Goal: Check status

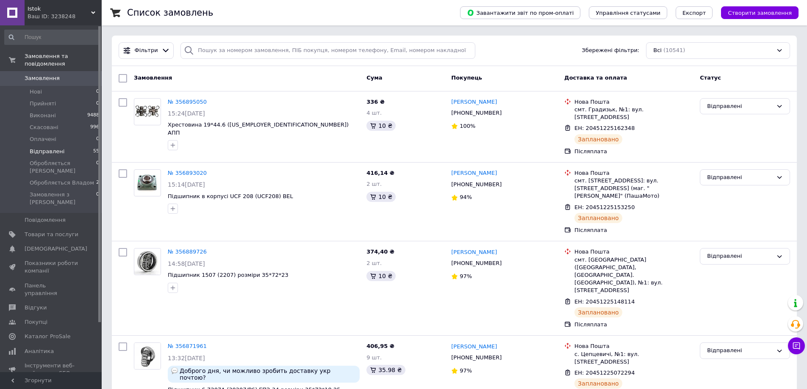
click at [48, 148] on span "Відправлені" at bounding box center [47, 152] width 35 height 8
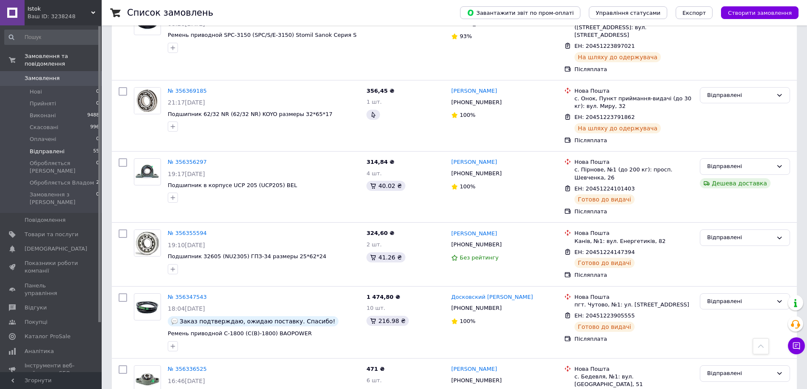
scroll to position [3479, 0]
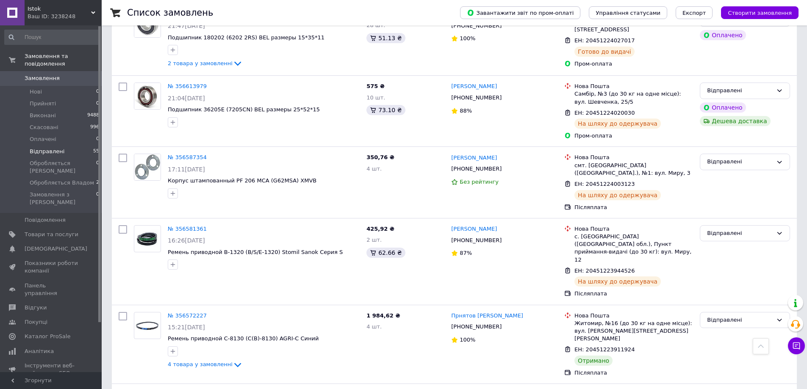
scroll to position [2293, 0]
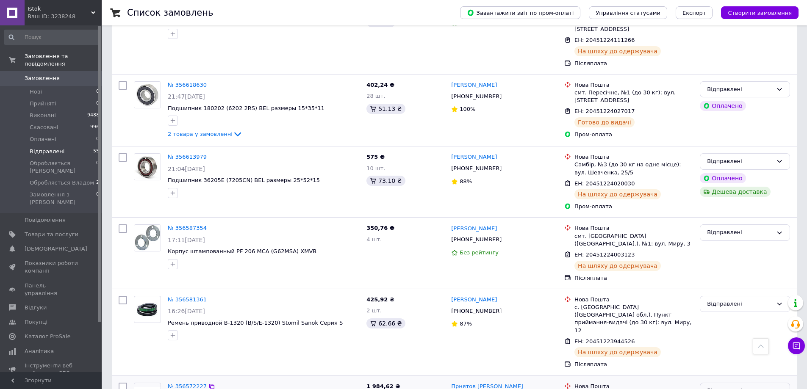
click at [724, 387] on div "Відправлені" at bounding box center [740, 391] width 66 height 9
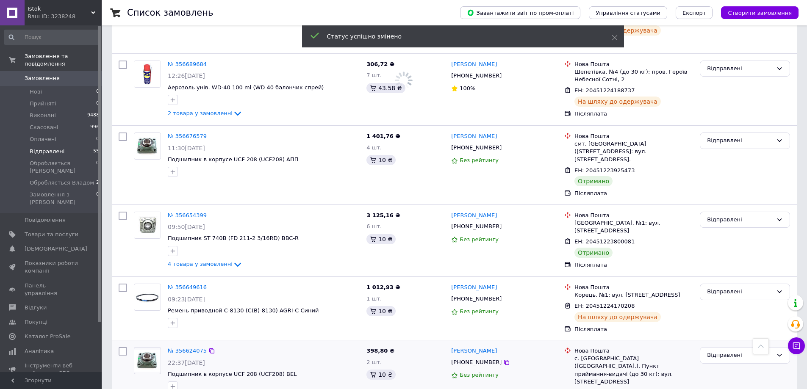
scroll to position [1799, 0]
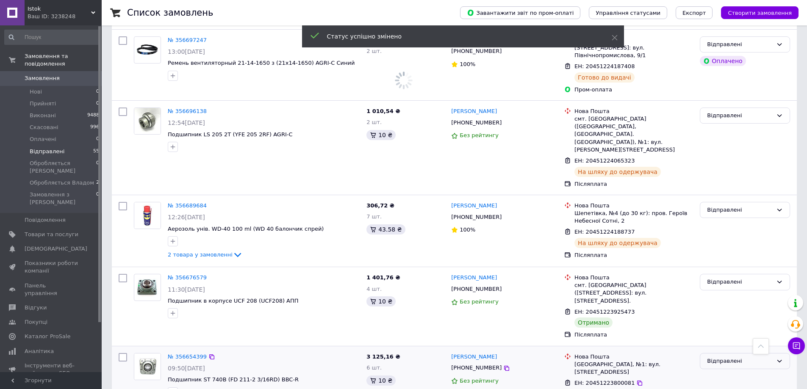
click at [727, 357] on div "Відправлені" at bounding box center [740, 361] width 66 height 9
click at [723, 387] on li "Виконано" at bounding box center [744, 395] width 89 height 16
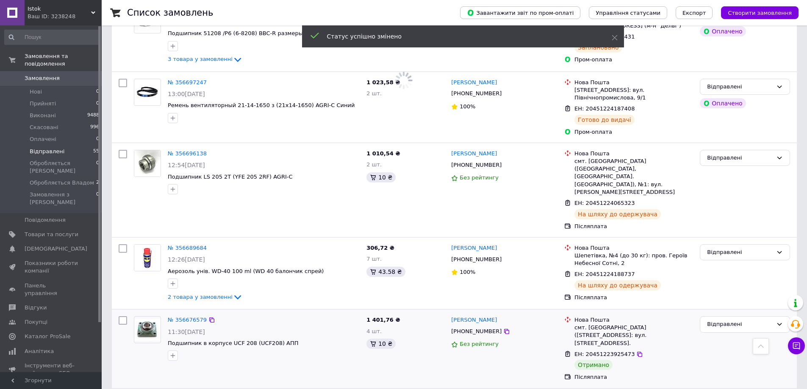
scroll to position [1714, 0]
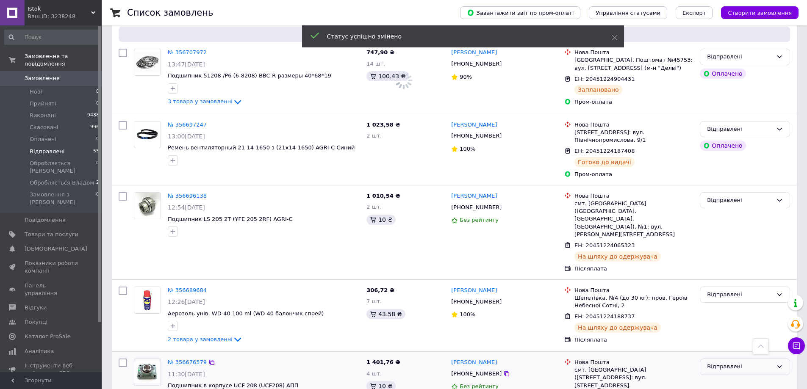
click at [718, 363] on div "Відправлені" at bounding box center [740, 367] width 66 height 9
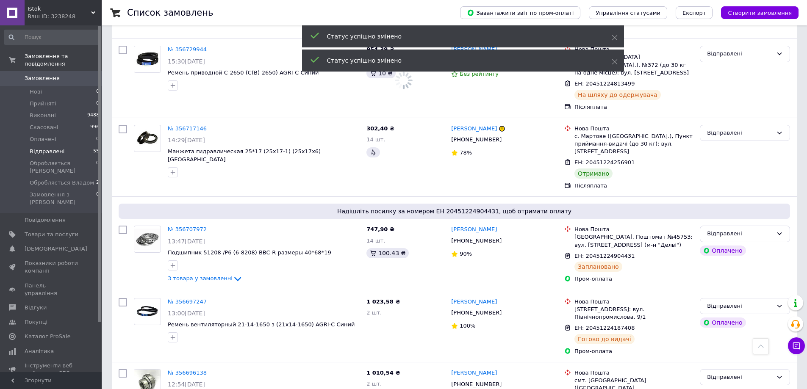
scroll to position [1353, 0]
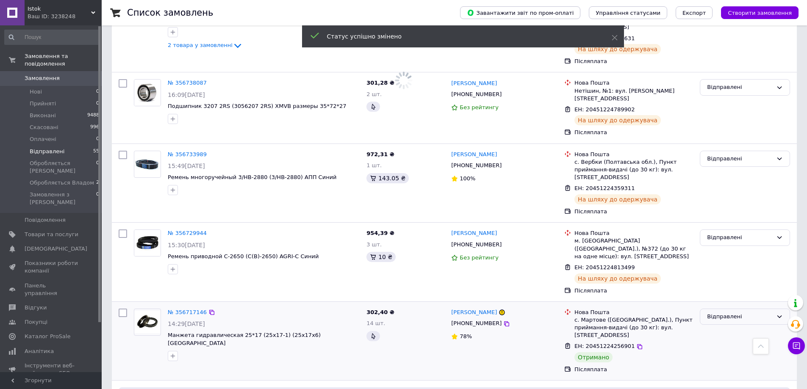
click at [718, 313] on div "Відправлені" at bounding box center [740, 317] width 66 height 9
click at [720, 342] on li "Виконано" at bounding box center [744, 350] width 89 height 16
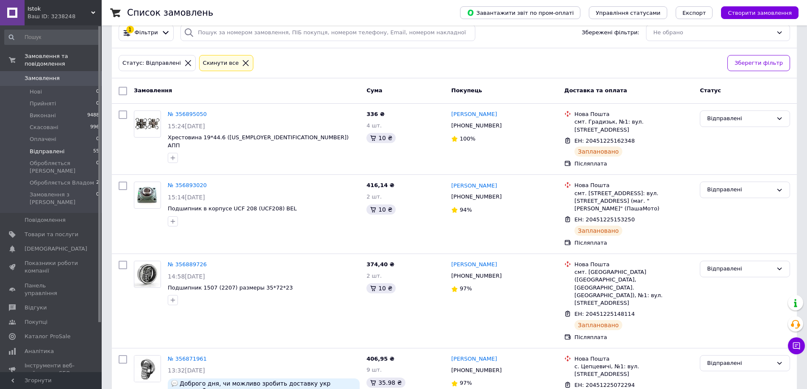
scroll to position [0, 0]
